Goal: Navigation & Orientation: Understand site structure

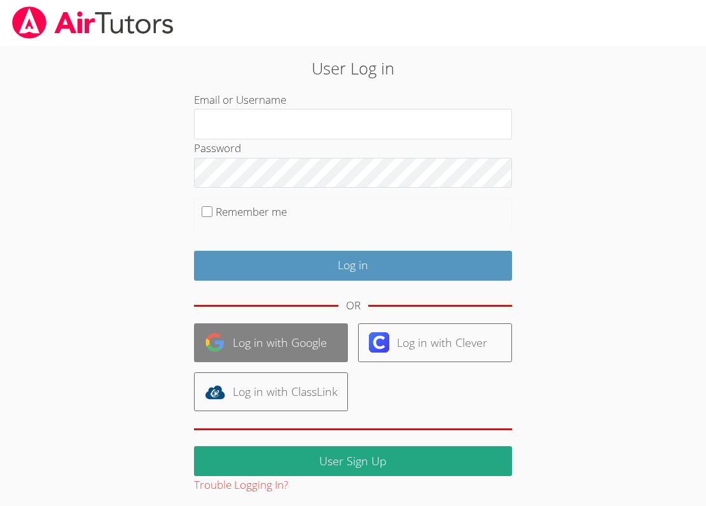
click at [285, 335] on link "Log in with Google" at bounding box center [271, 342] width 154 height 39
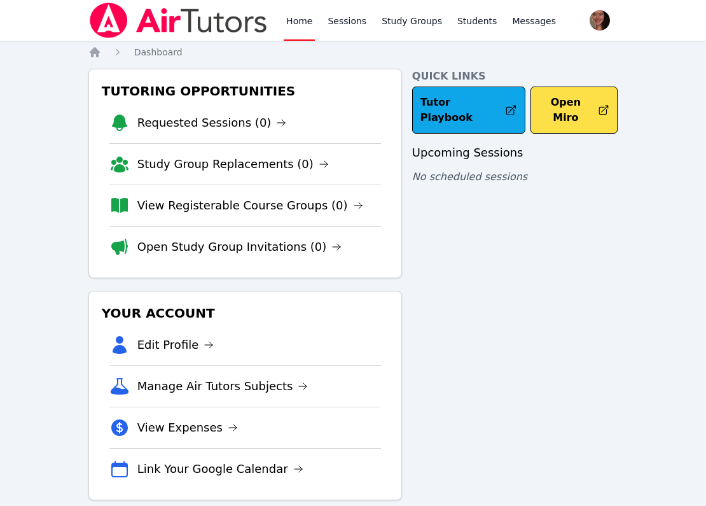
click at [285, 17] on link "Home" at bounding box center [299, 20] width 31 height 41
click at [589, 20] on span "button" at bounding box center [600, 20] width 28 height 28
click at [495, 49] on link "Profile" at bounding box center [549, 49] width 122 height 23
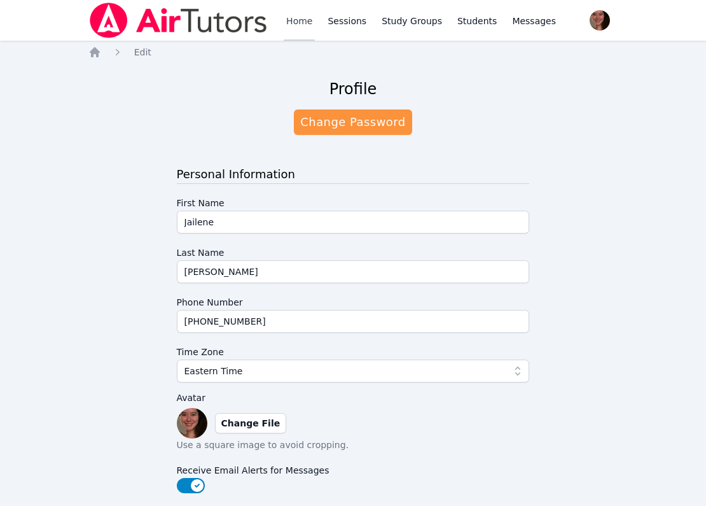
click at [290, 26] on link "Home" at bounding box center [299, 20] width 31 height 41
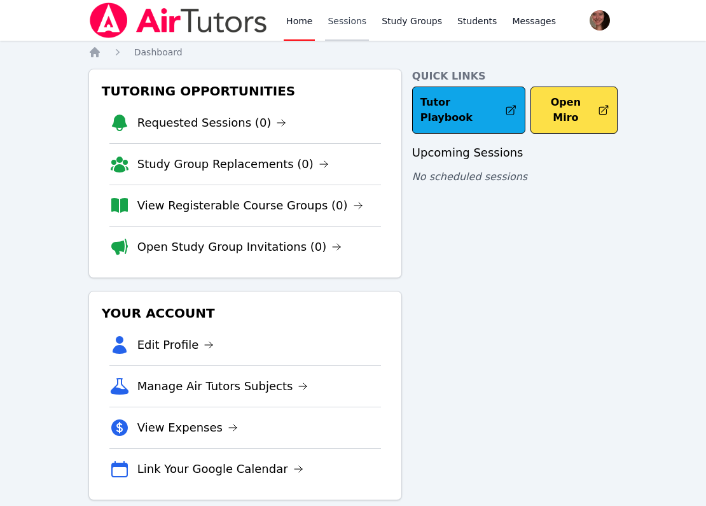
click at [344, 24] on link "Sessions" at bounding box center [347, 20] width 44 height 41
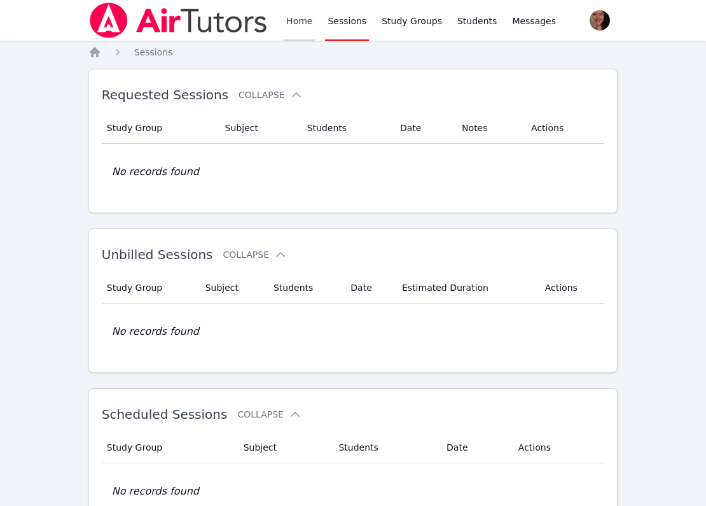
click at [298, 15] on link "Home" at bounding box center [299, 20] width 31 height 41
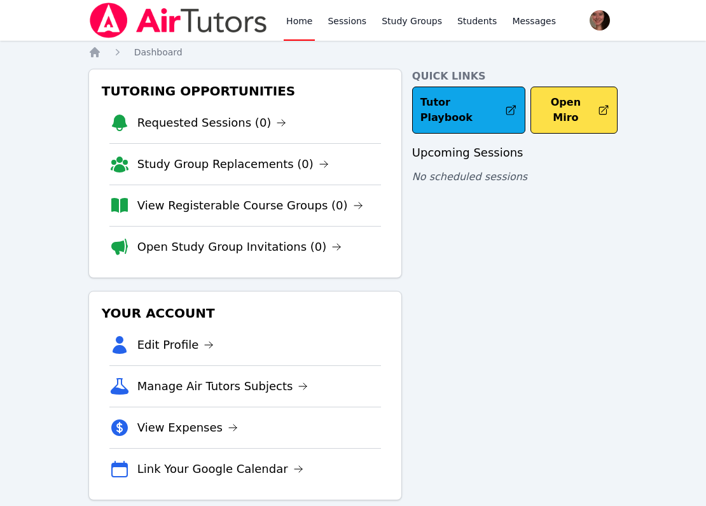
click at [297, 19] on link "Home" at bounding box center [299, 20] width 31 height 41
click at [179, 128] on link "Requested Sessions (0)" at bounding box center [211, 123] width 149 height 18
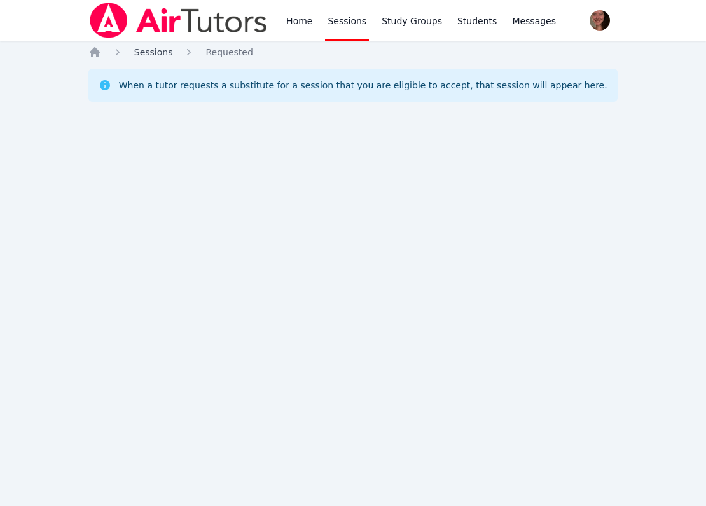
click at [143, 56] on span "Sessions" at bounding box center [153, 52] width 39 height 10
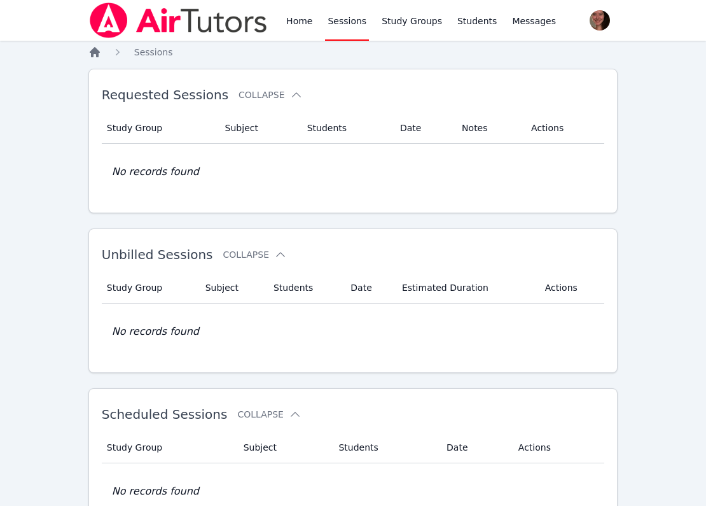
click at [90, 46] on icon "Breadcrumb" at bounding box center [94, 52] width 13 height 13
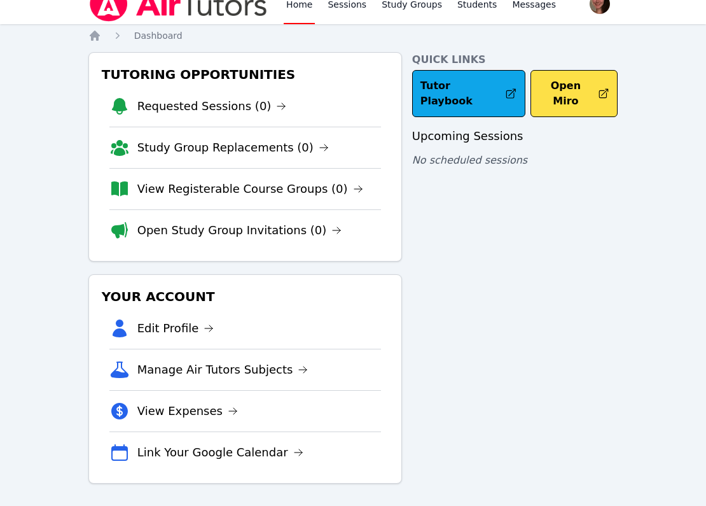
scroll to position [20, 0]
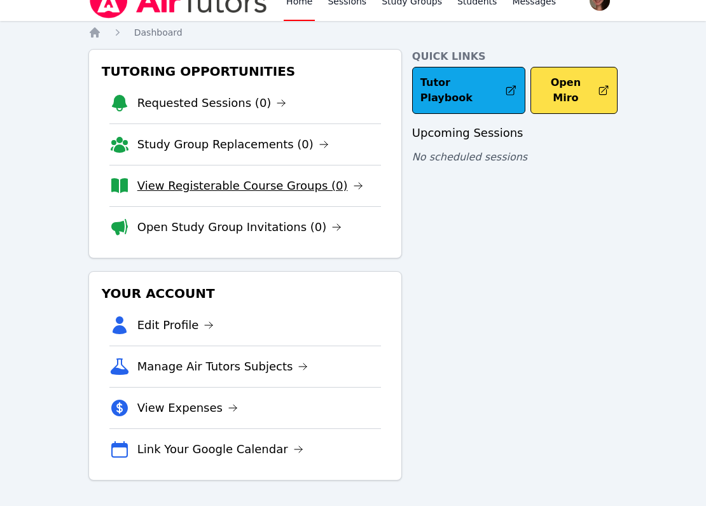
click at [185, 191] on link "View Registerable Course Groups (0)" at bounding box center [250, 186] width 226 height 18
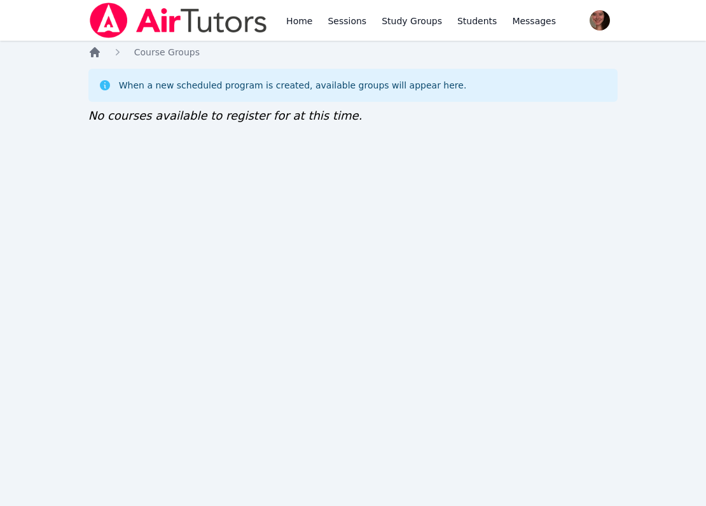
click at [96, 46] on icon "Breadcrumb" at bounding box center [94, 52] width 13 height 13
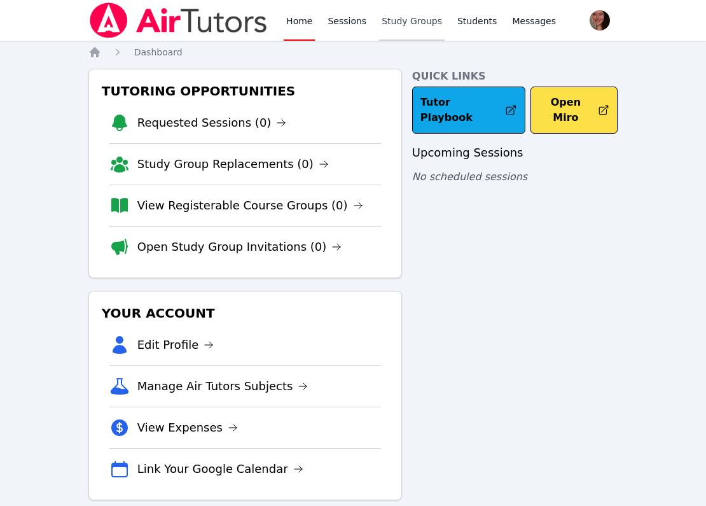
click at [390, 21] on link "Study Groups" at bounding box center [412, 20] width 66 height 41
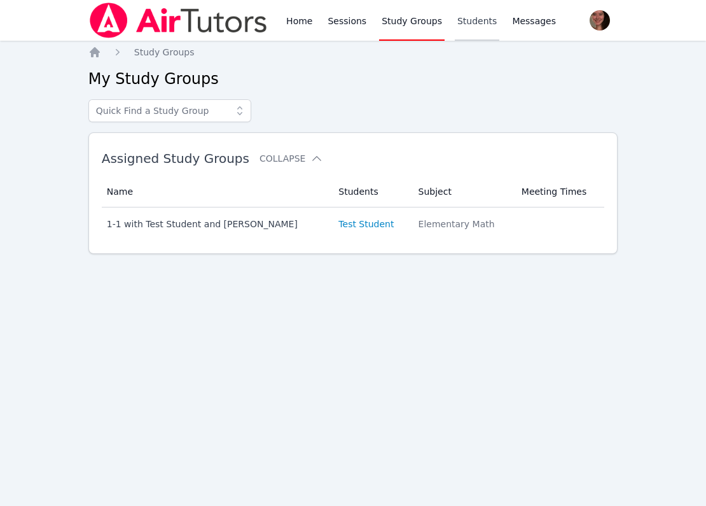
click at [460, 29] on link "Students" at bounding box center [477, 20] width 45 height 41
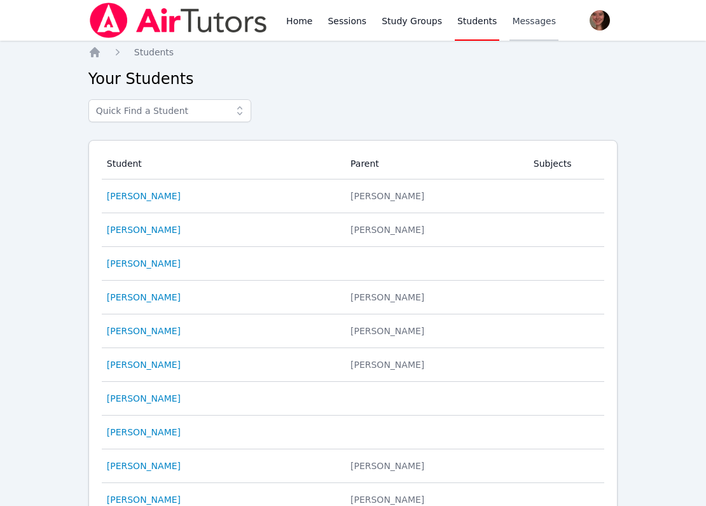
click at [520, 25] on span "Messages" at bounding box center [534, 21] width 44 height 13
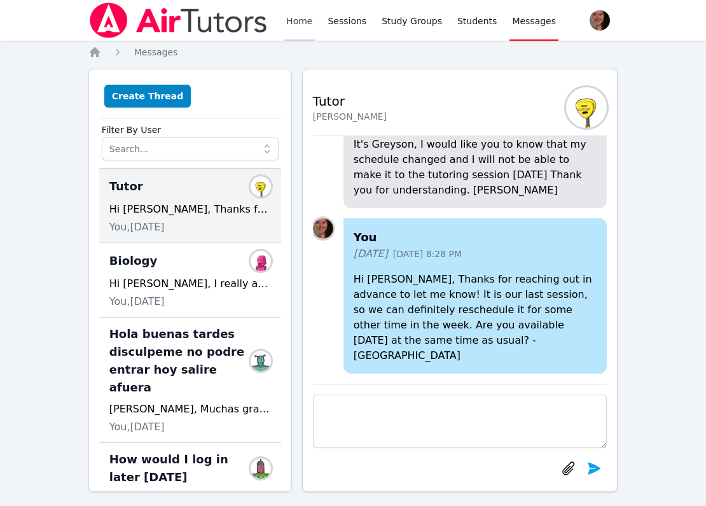
click at [300, 22] on link "Home" at bounding box center [299, 20] width 31 height 41
